Goal: Information Seeking & Learning: Find specific page/section

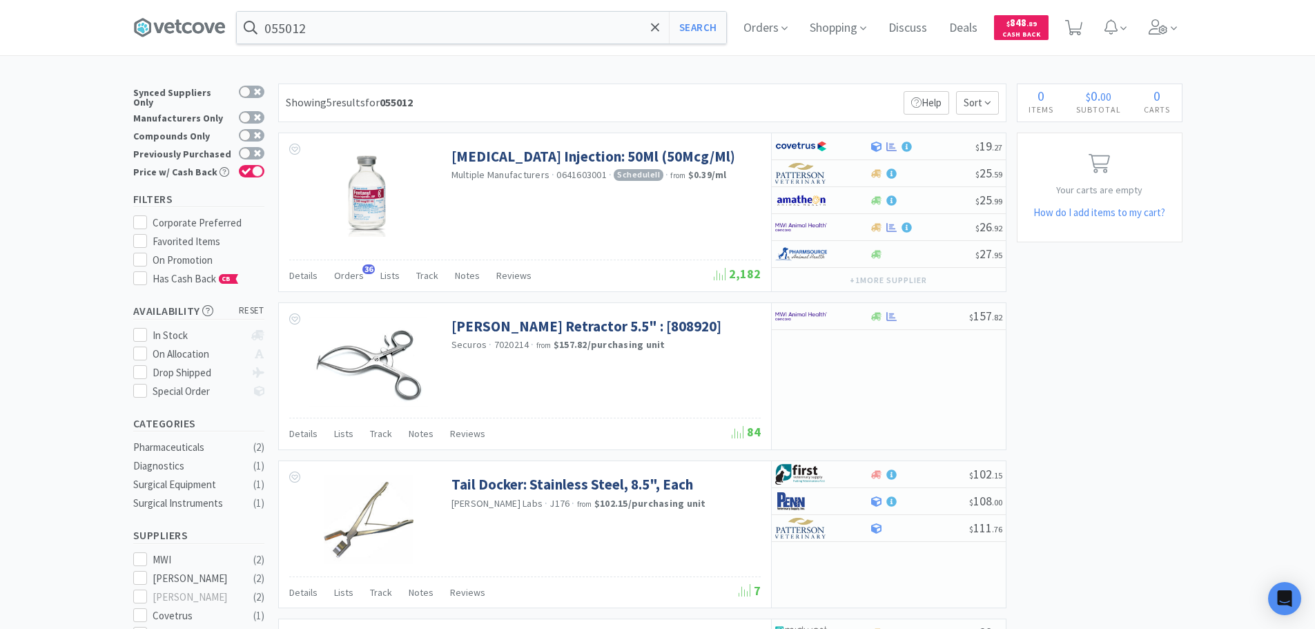
click at [484, 23] on input "055012" at bounding box center [481, 28] width 489 height 32
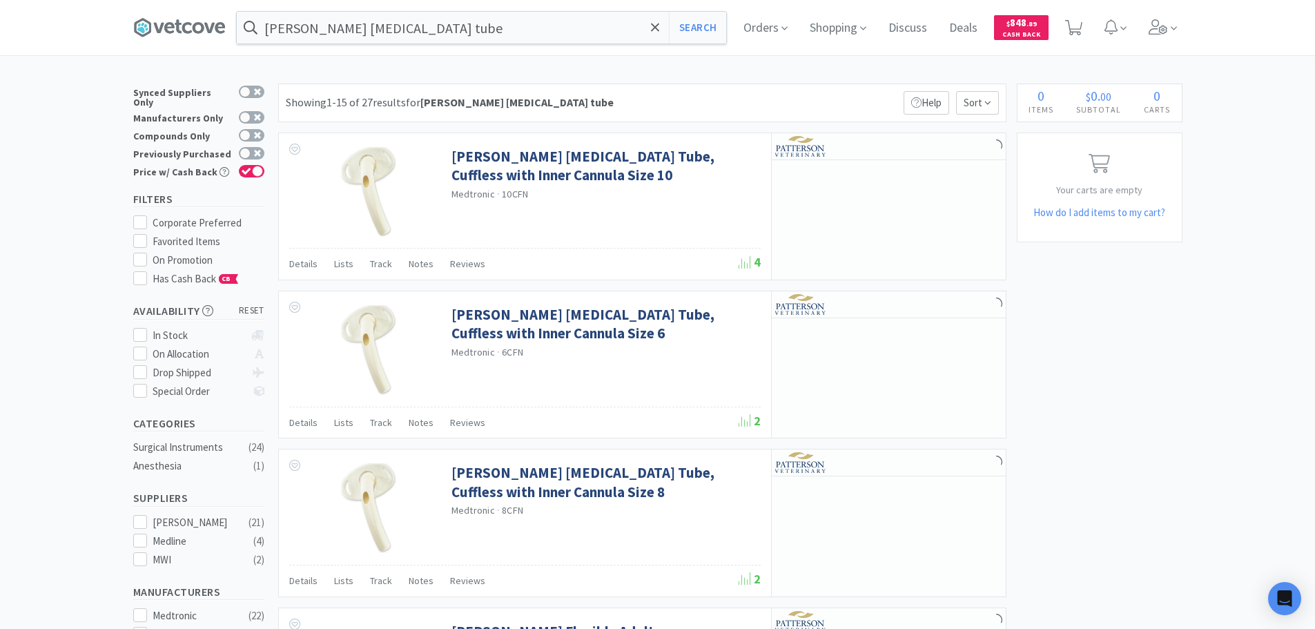
click at [705, 101] on div "Showing 1-15 of 27 results for [PERSON_NAME] [MEDICAL_DATA] tube Filters Help S…" at bounding box center [642, 103] width 728 height 39
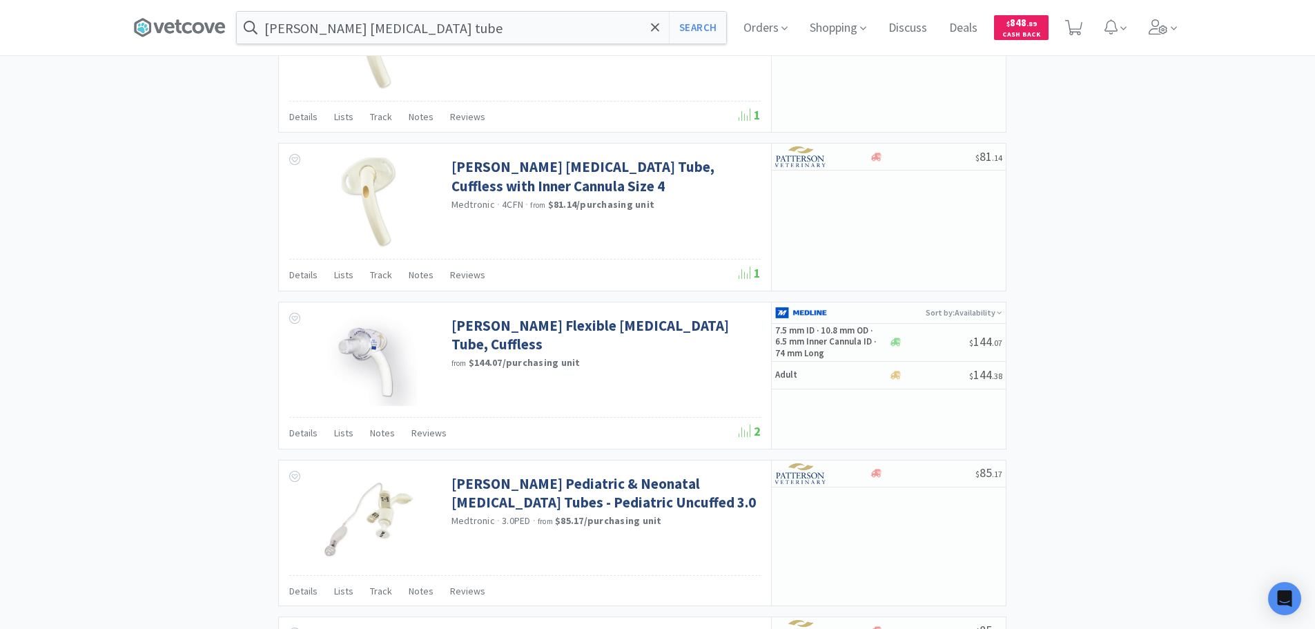
scroll to position [1174, 0]
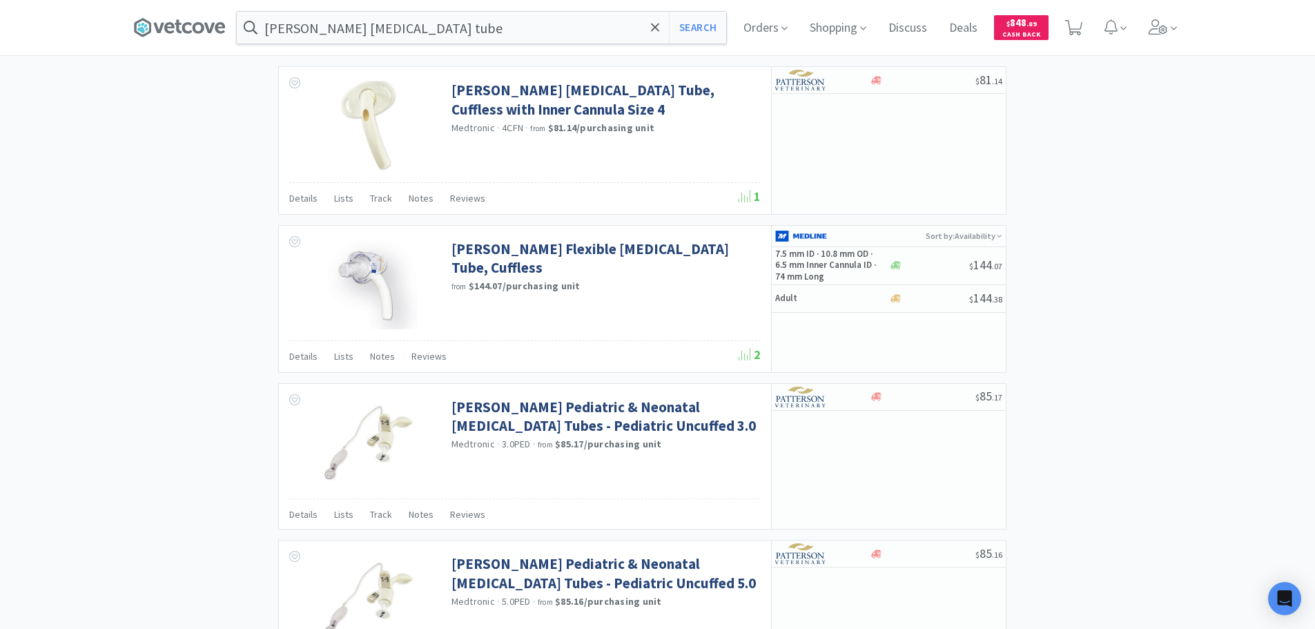
click at [681, 218] on div "Showing 1-15 of 27 results for [PERSON_NAME] [MEDICAL_DATA] tube Filters Help S…" at bounding box center [638, 157] width 735 height 2494
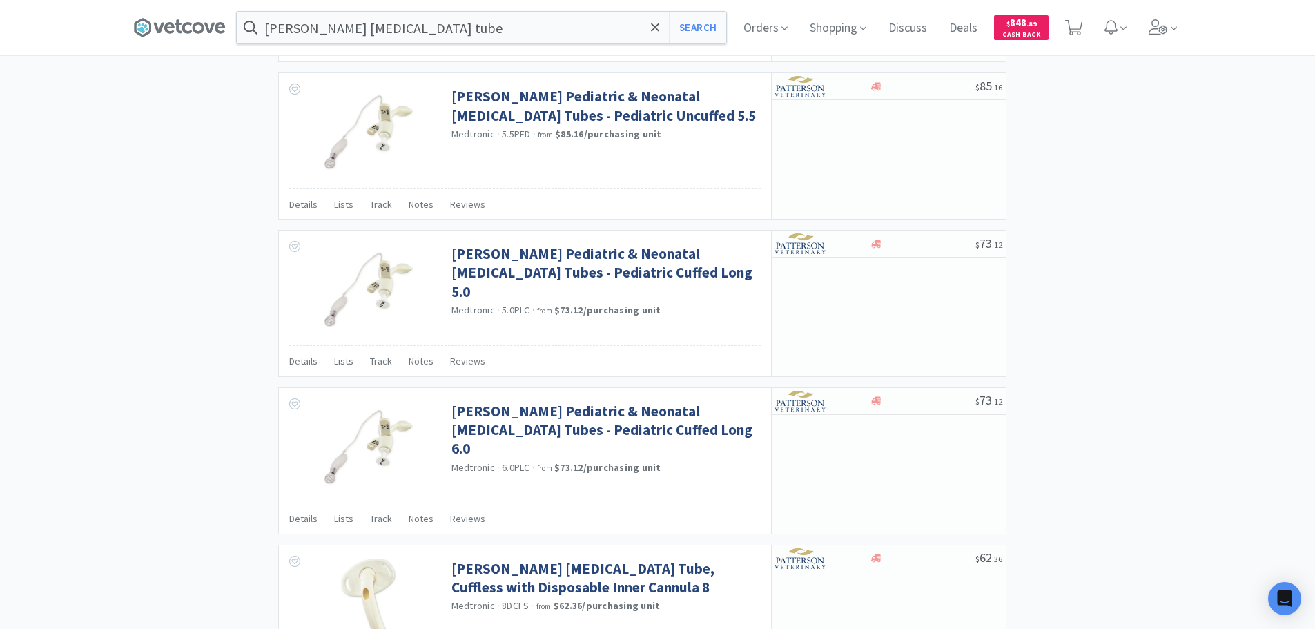
scroll to position [1990, 0]
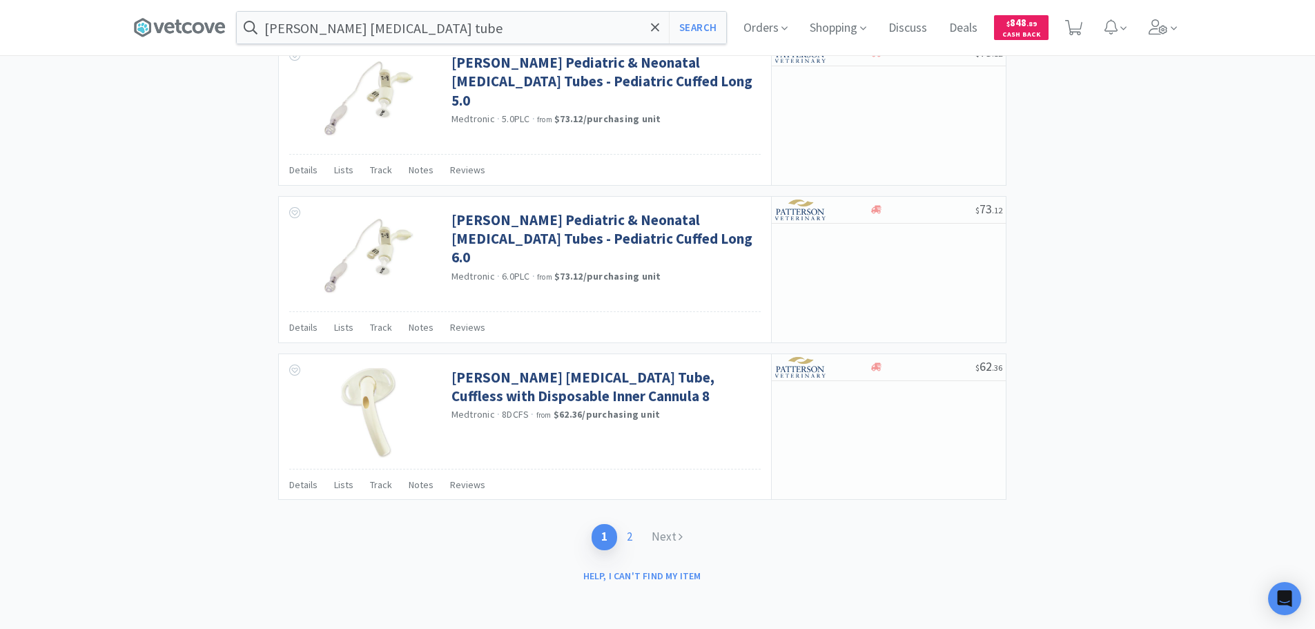
click at [631, 535] on link "2" at bounding box center [629, 537] width 25 height 26
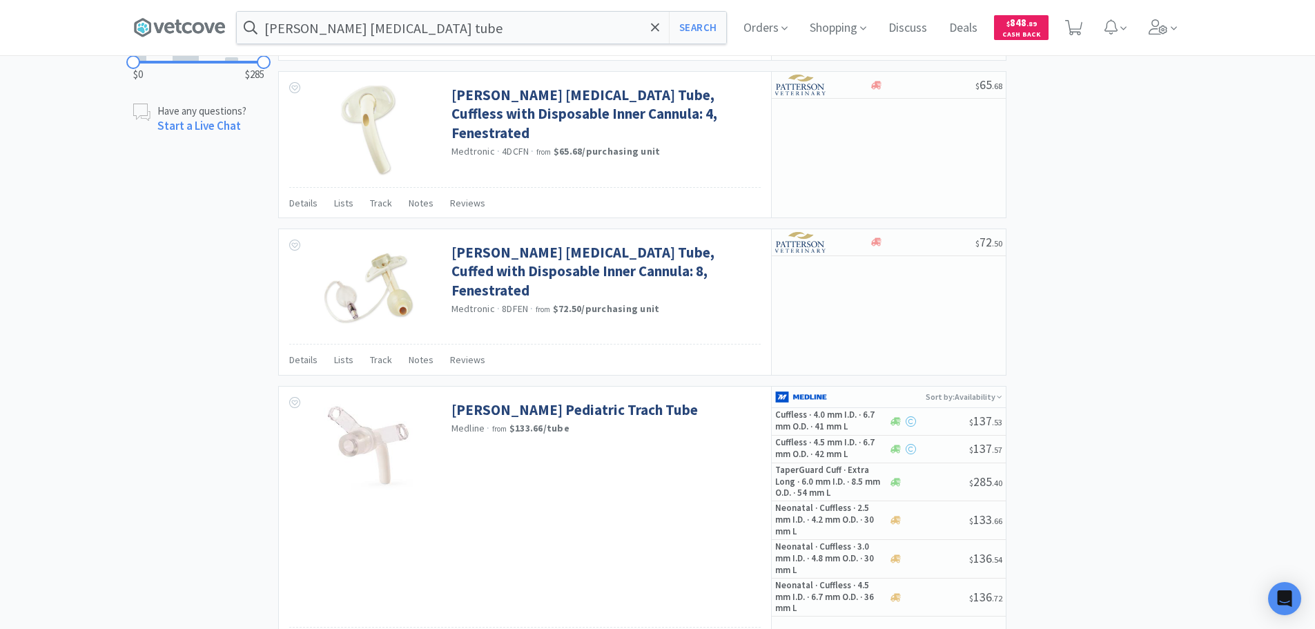
scroll to position [966, 0]
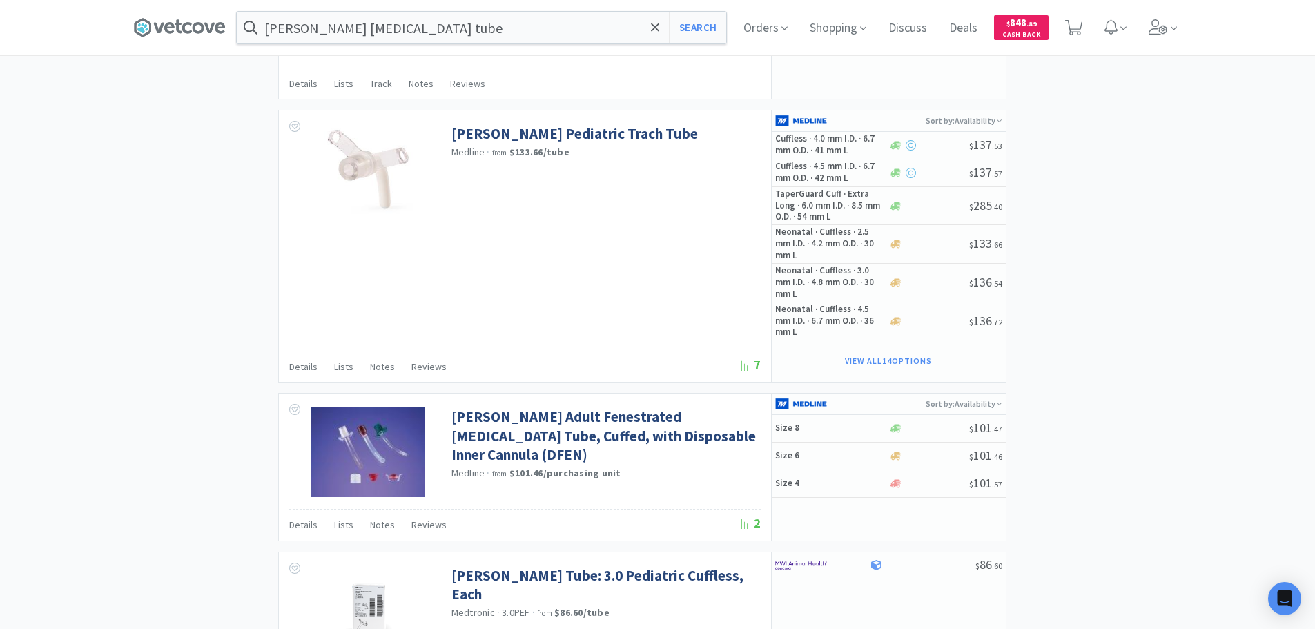
click at [1172, 382] on div "× Filter Results Synced Suppliers Only Manufacturers Only Compounds Only Previo…" at bounding box center [657, 187] width 1049 height 2141
click at [1169, 376] on div "× Filter Results Synced Suppliers Only Manufacturers Only Compounds Only Previo…" at bounding box center [657, 187] width 1049 height 2141
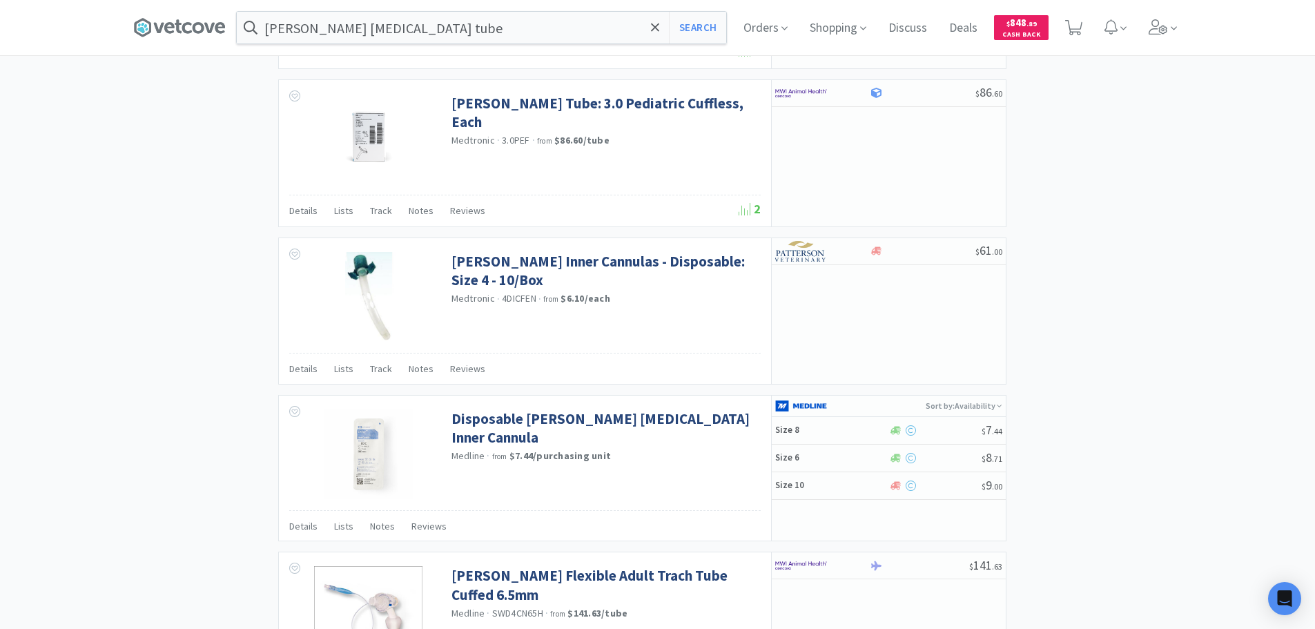
scroll to position [1450, 0]
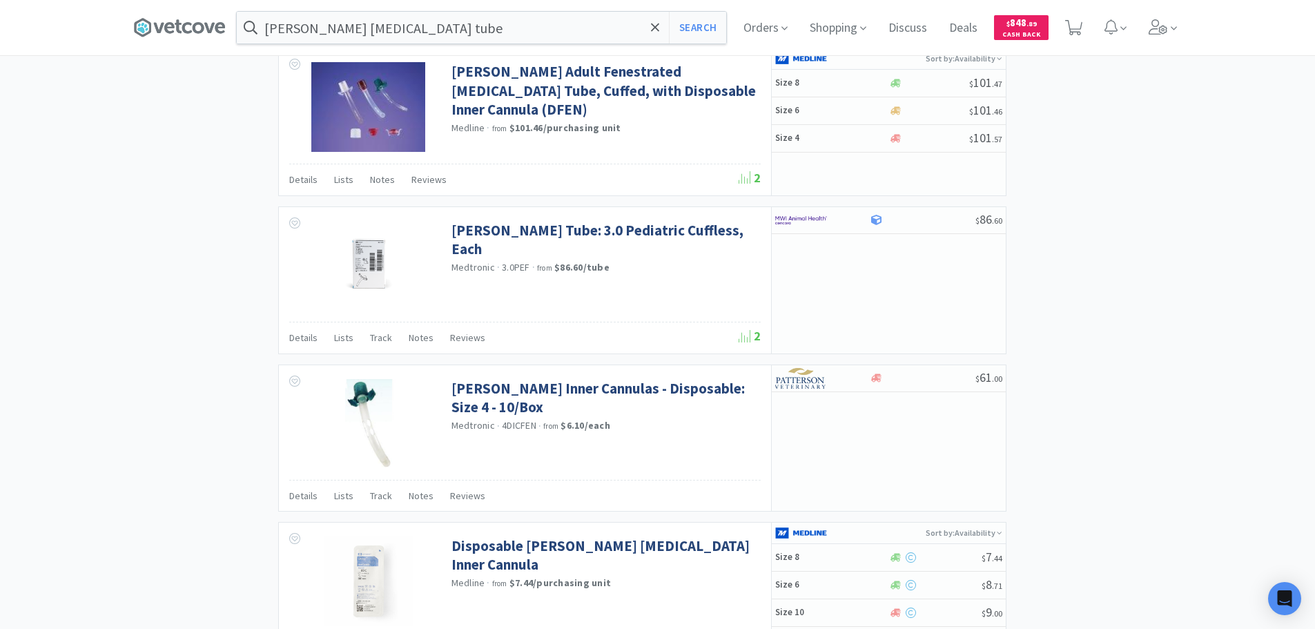
scroll to position [1243, 0]
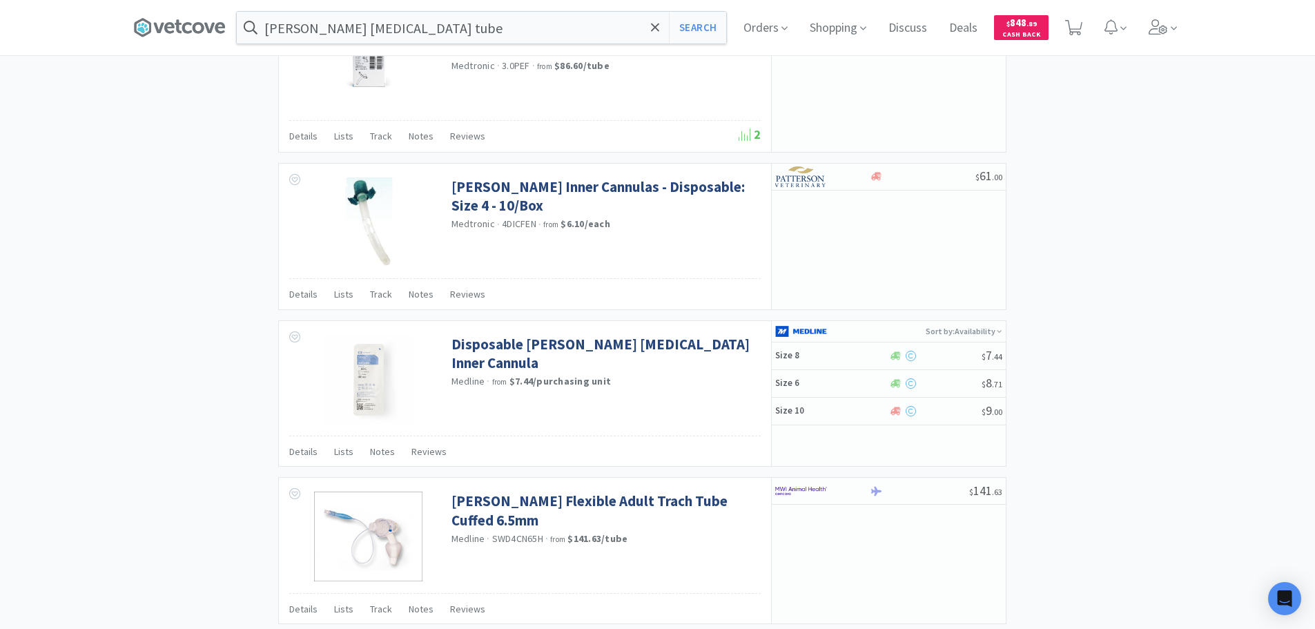
scroll to position [1519, 0]
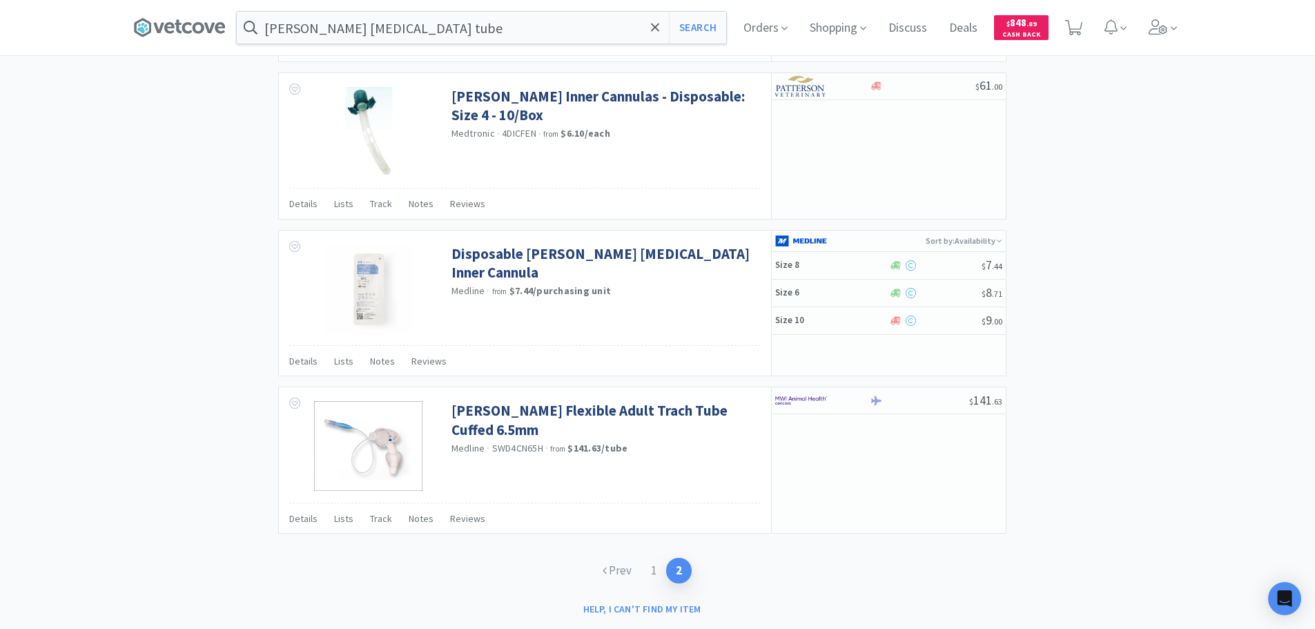
scroll to position [1604, 0]
click at [451, 25] on input "[PERSON_NAME] [MEDICAL_DATA] tube" at bounding box center [481, 28] width 489 height 32
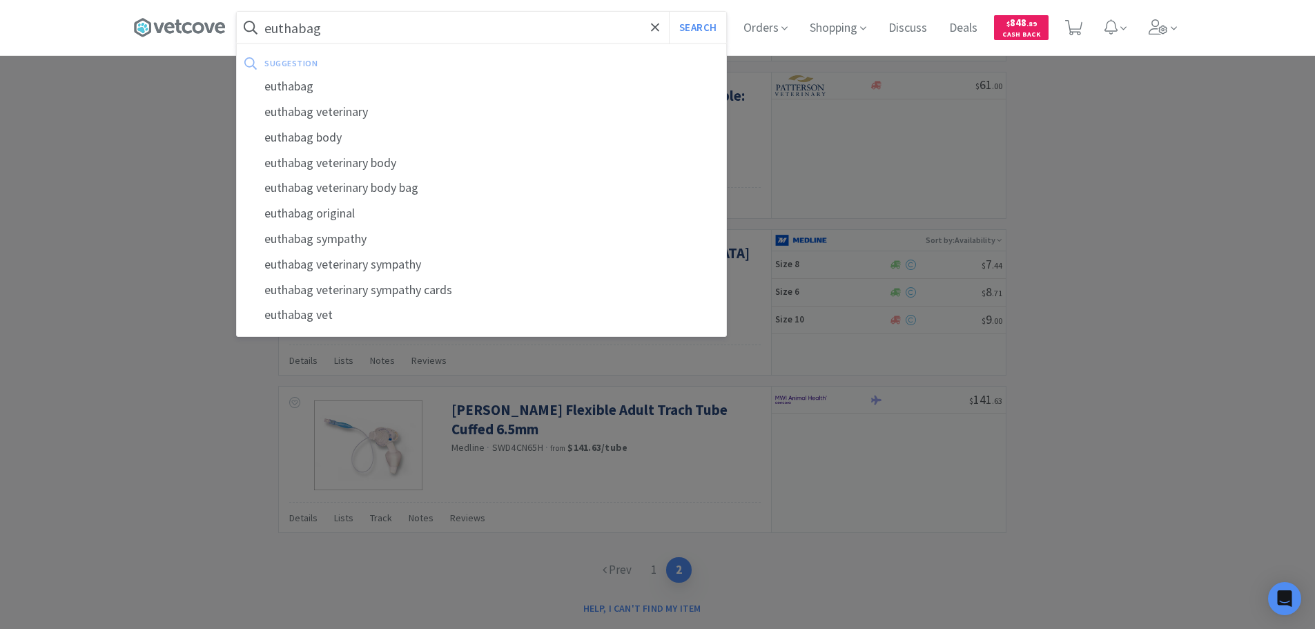
type input "euthabag"
click at [669, 12] on button "Search" at bounding box center [697, 28] width 57 height 32
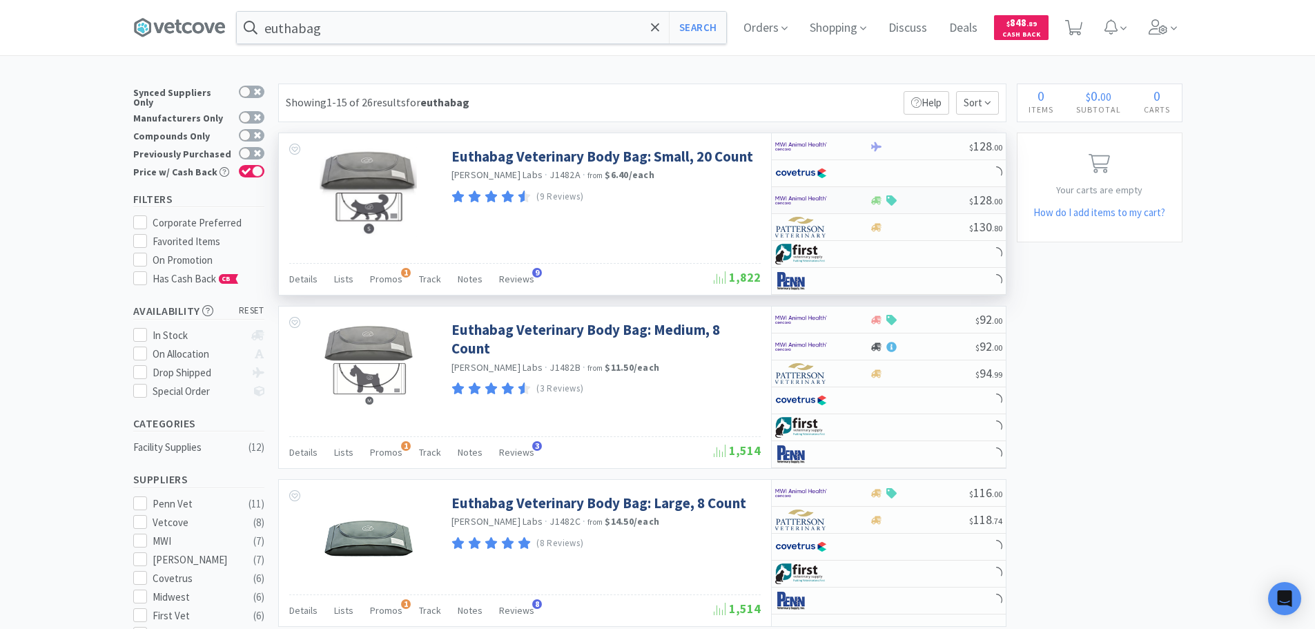
click at [928, 198] on div at bounding box center [919, 200] width 99 height 10
select select "1"
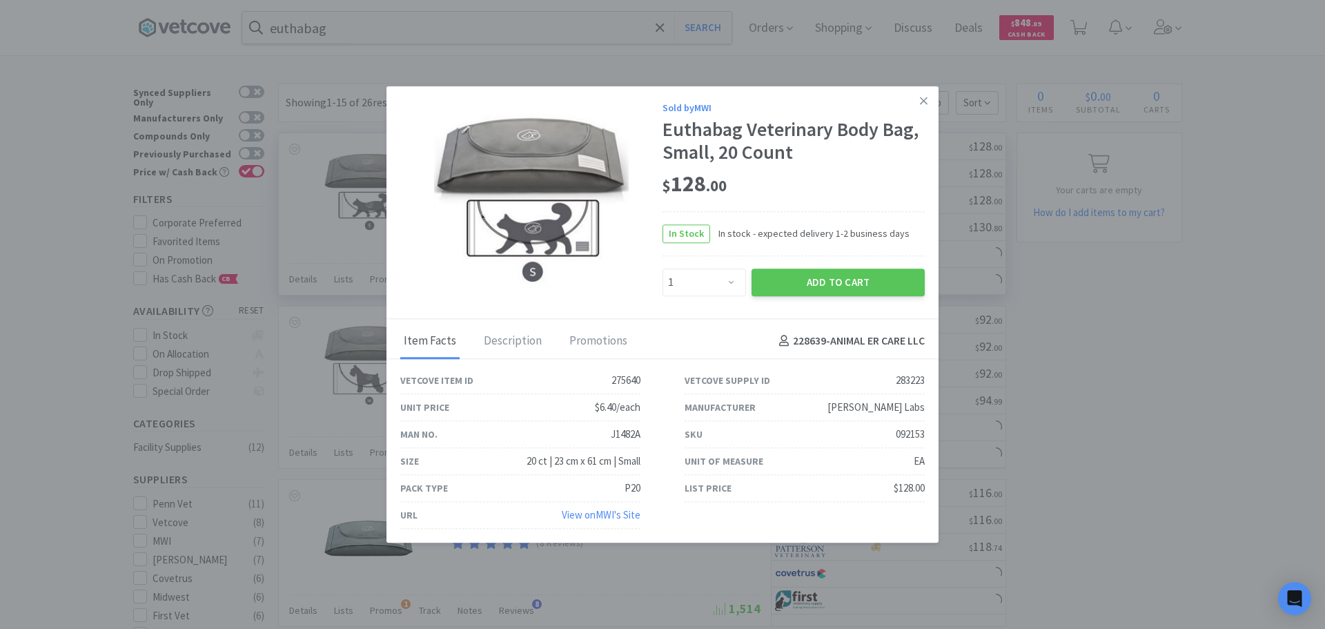
click at [613, 513] on link "View on MWI 's Site" at bounding box center [601, 514] width 79 height 13
click at [921, 103] on icon at bounding box center [924, 101] width 8 height 12
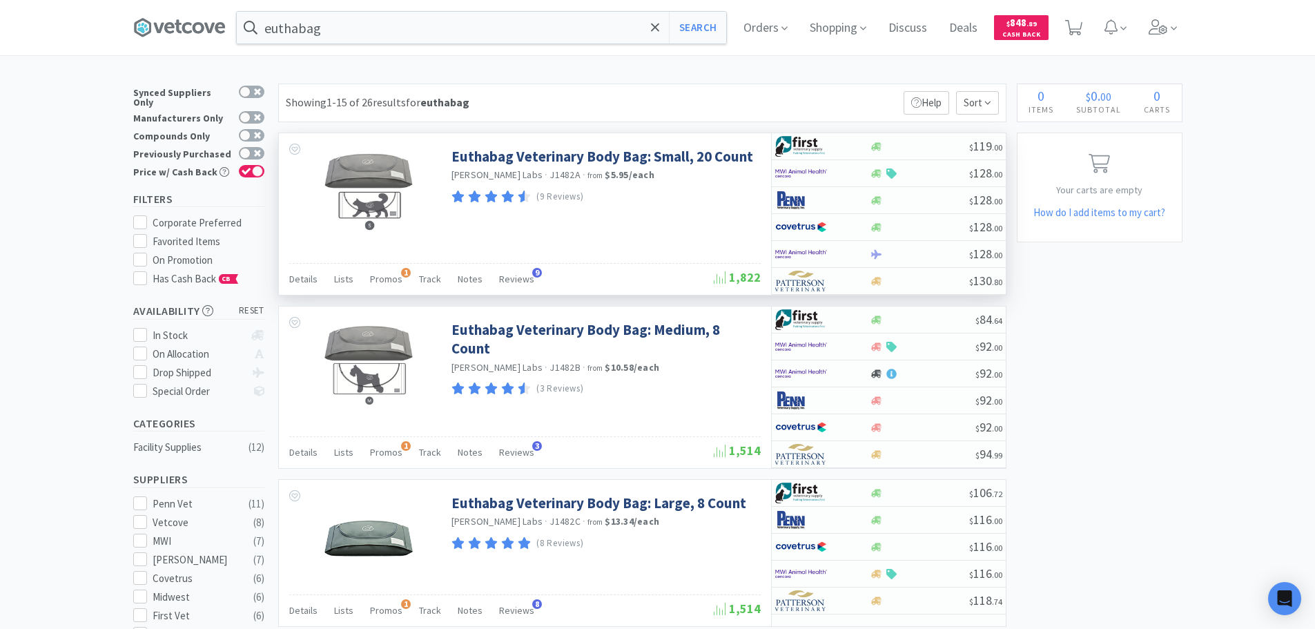
click at [570, 89] on div "Showing 1-15 of 26 results for euthabag Filters Help Sort" at bounding box center [642, 103] width 728 height 39
click at [655, 32] on icon at bounding box center [655, 28] width 9 height 14
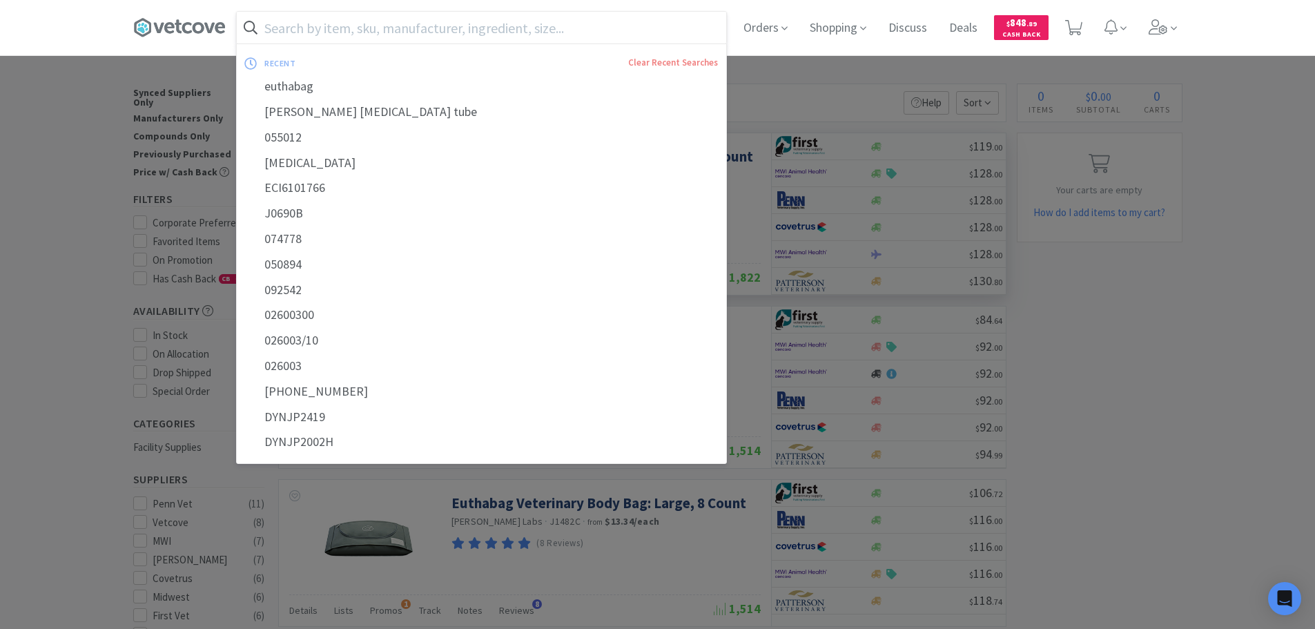
click at [546, 21] on input "text" at bounding box center [481, 28] width 489 height 32
click at [547, 23] on input "text" at bounding box center [481, 28] width 489 height 32
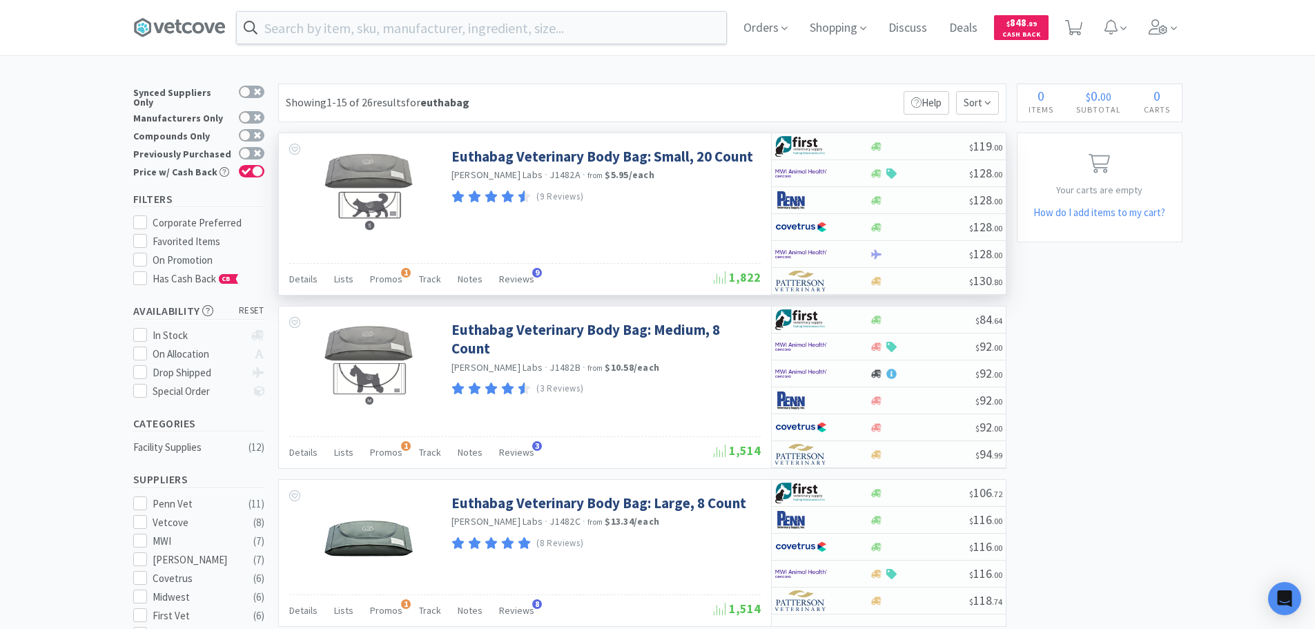
click at [799, 67] on div at bounding box center [657, 314] width 1315 height 629
click at [525, 28] on input "text" at bounding box center [481, 28] width 489 height 32
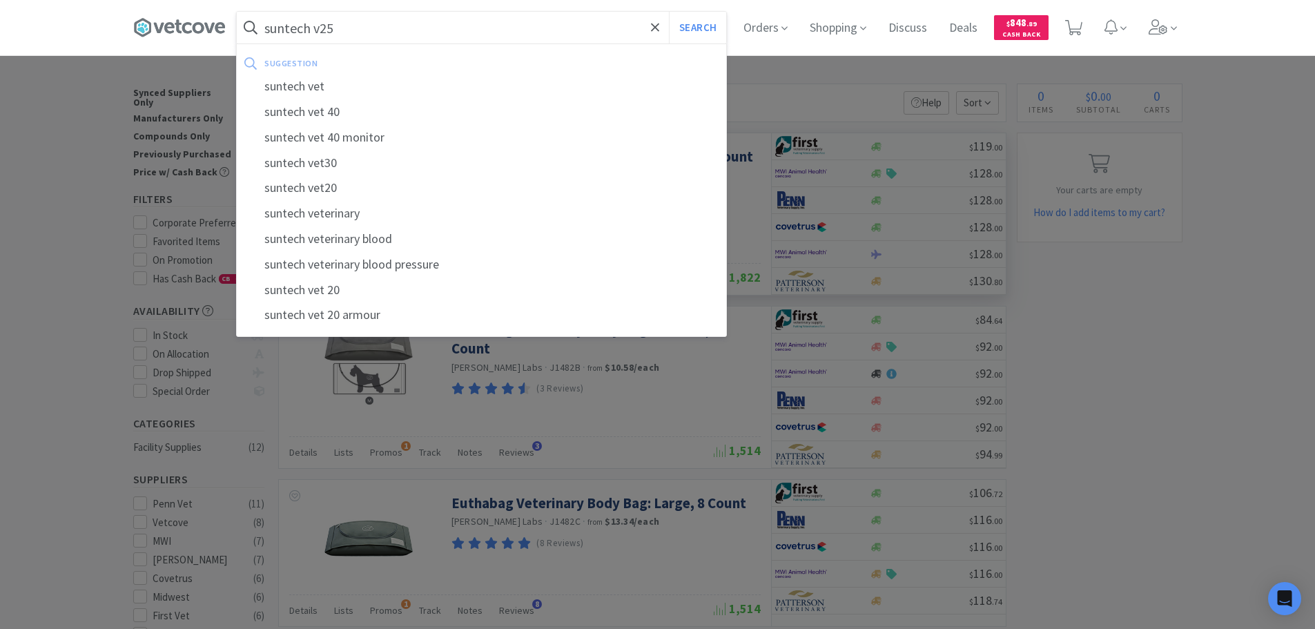
type input "suntech v25"
click at [669, 12] on button "Search" at bounding box center [697, 28] width 57 height 32
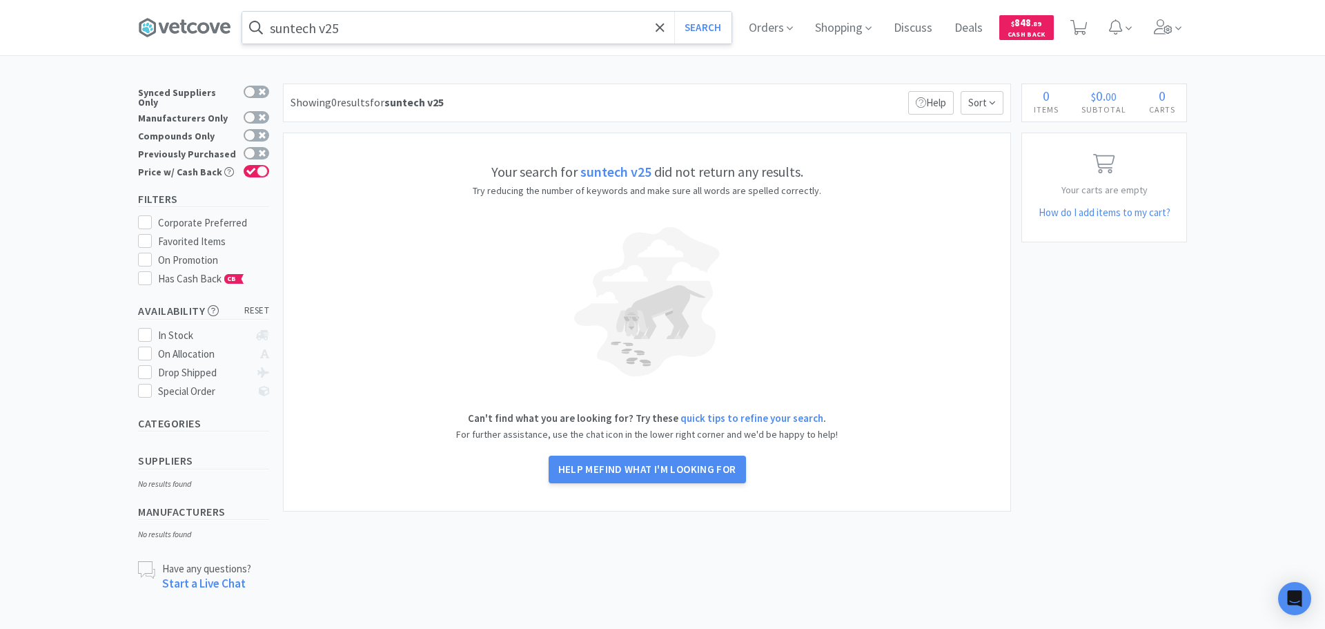
click at [324, 32] on input "suntech v25" at bounding box center [486, 28] width 489 height 32
